Goal: Task Accomplishment & Management: Use online tool/utility

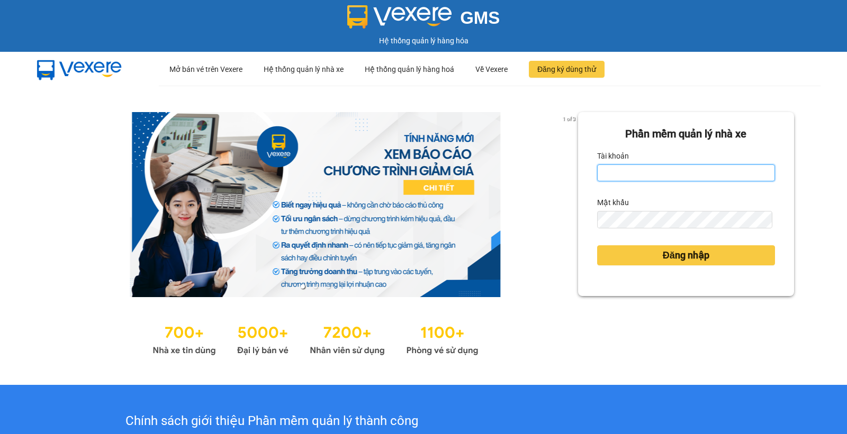
click at [608, 167] on input "Tài khoản" at bounding box center [686, 173] width 178 height 17
type input "thuyhien.apq"
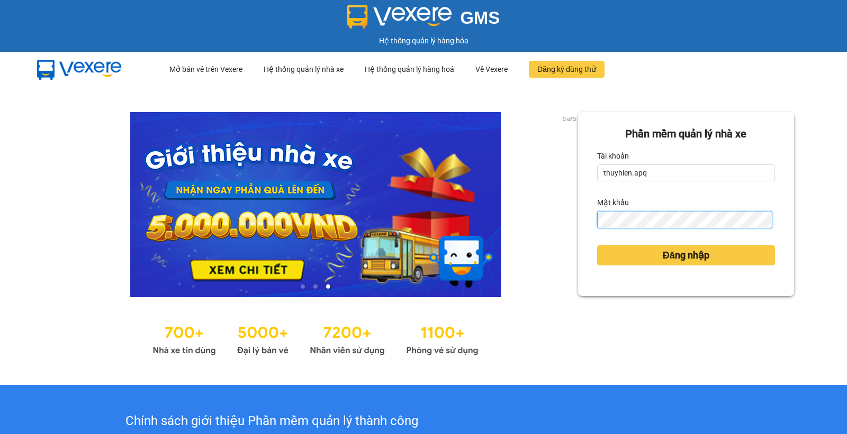
click at [597, 245] on button "Đăng nhập" at bounding box center [686, 255] width 178 height 20
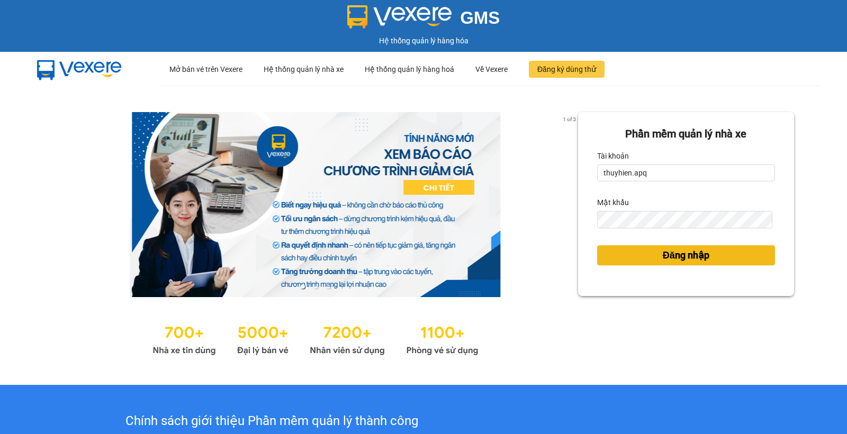
click at [665, 252] on span "Đăng nhập" at bounding box center [685, 255] width 47 height 15
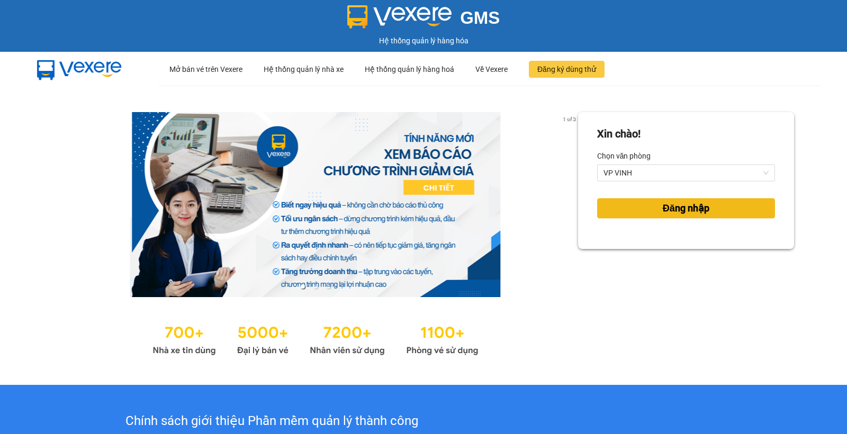
click at [668, 210] on span "Đăng nhập" at bounding box center [685, 208] width 47 height 15
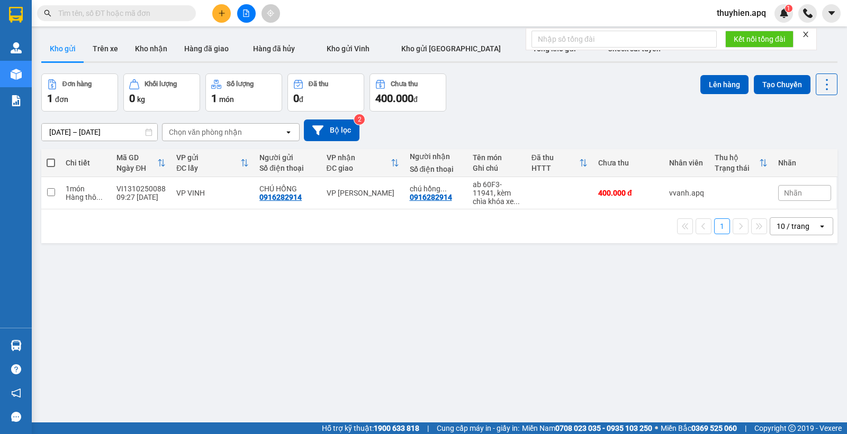
paste input "0867872206"
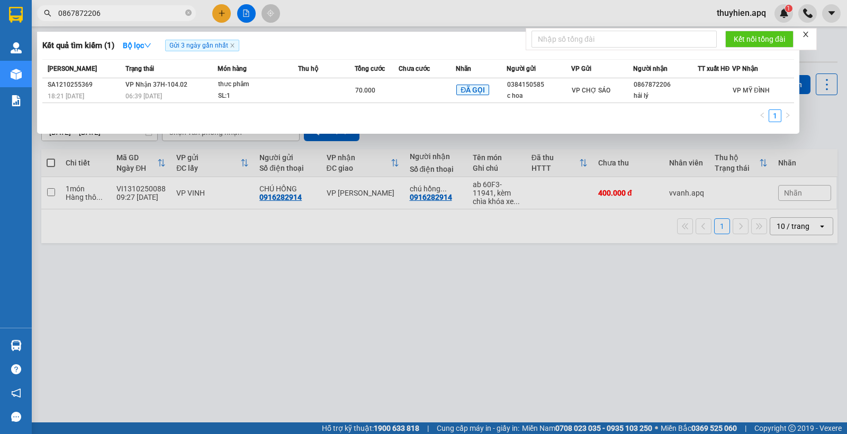
type input "0867872206"
